Goal: Find contact information: Obtain details needed to contact an individual or organization

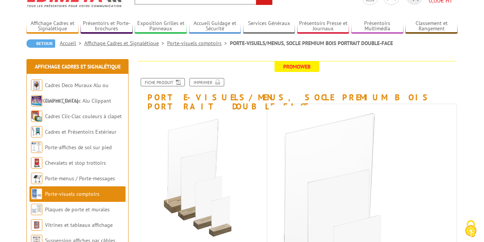
scroll to position [79, 0]
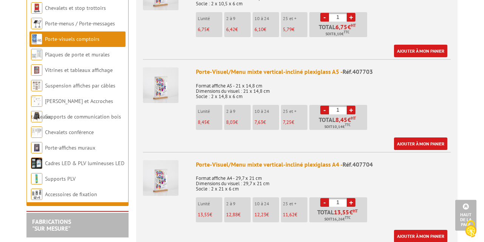
scroll to position [433, 0]
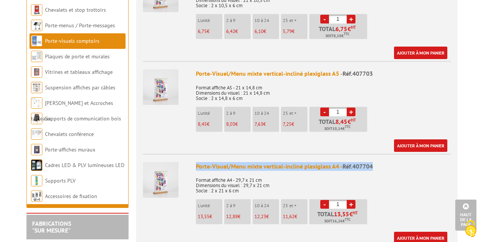
drag, startPoint x: 196, startPoint y: 158, endPoint x: 383, endPoint y: 157, distance: 187.3
click at [383, 157] on li "Porte-Visuel/Menu mixte vertical-incliné plexiglass A4 - Réf.407704 Format affi…" at bounding box center [297, 199] width 308 height 91
copy div "Porte-Visuel/Menu mixte vertical-incliné plexiglass A4 - Réf.407704"
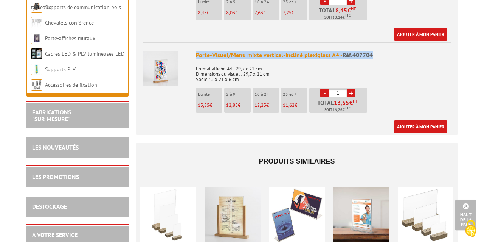
scroll to position [512, 0]
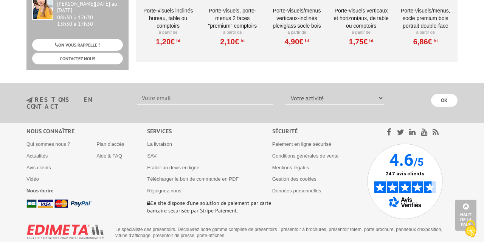
scroll to position [1213, 0]
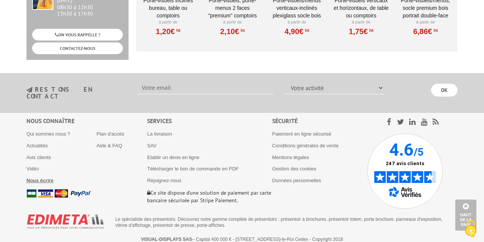
click at [40, 177] on b "Nous écrire" at bounding box center [39, 180] width 27 height 6
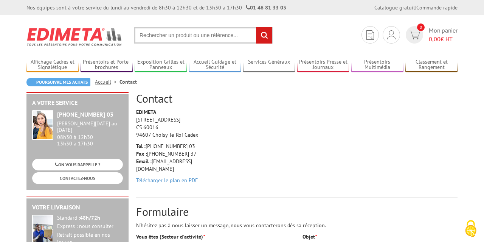
drag, startPoint x: 199, startPoint y: 163, endPoint x: 153, endPoint y: 166, distance: 46.2
click at [153, 166] on div "EDIMETA [STREET_ADDRESS] Tel : [PHONE_NUMBER] 03 Fax : [PHONE_NUMBER] 37 Email …" at bounding box center [172, 147] width 83 height 79
copy p "[EMAIL_ADDRESS][DOMAIN_NAME]"
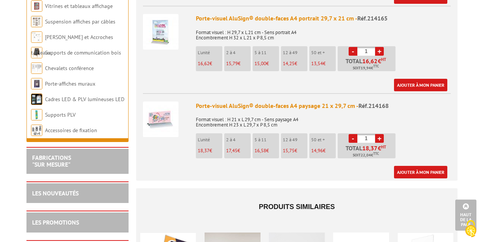
scroll to position [866, 0]
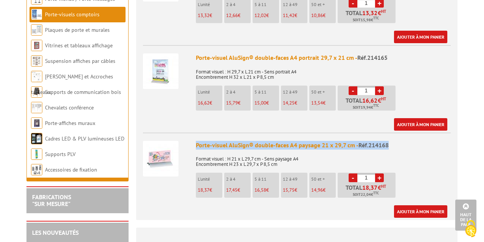
drag, startPoint x: 197, startPoint y: 145, endPoint x: 392, endPoint y: 141, distance: 195.3
click at [392, 141] on div "Porte-visuel AluSign® double-faces A4 paysage 21 x 29,7 cm - Réf.214168" at bounding box center [323, 145] width 255 height 9
copy div "Porte-visuel AluSign® double-faces A4 paysage 21 x 29,7 cm - Réf.214168"
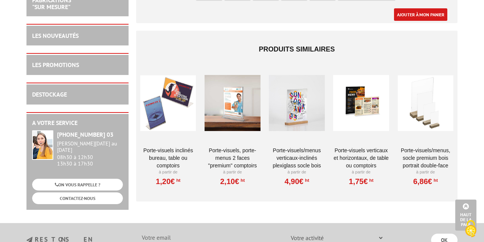
scroll to position [984, 0]
